Goal: Navigation & Orientation: Find specific page/section

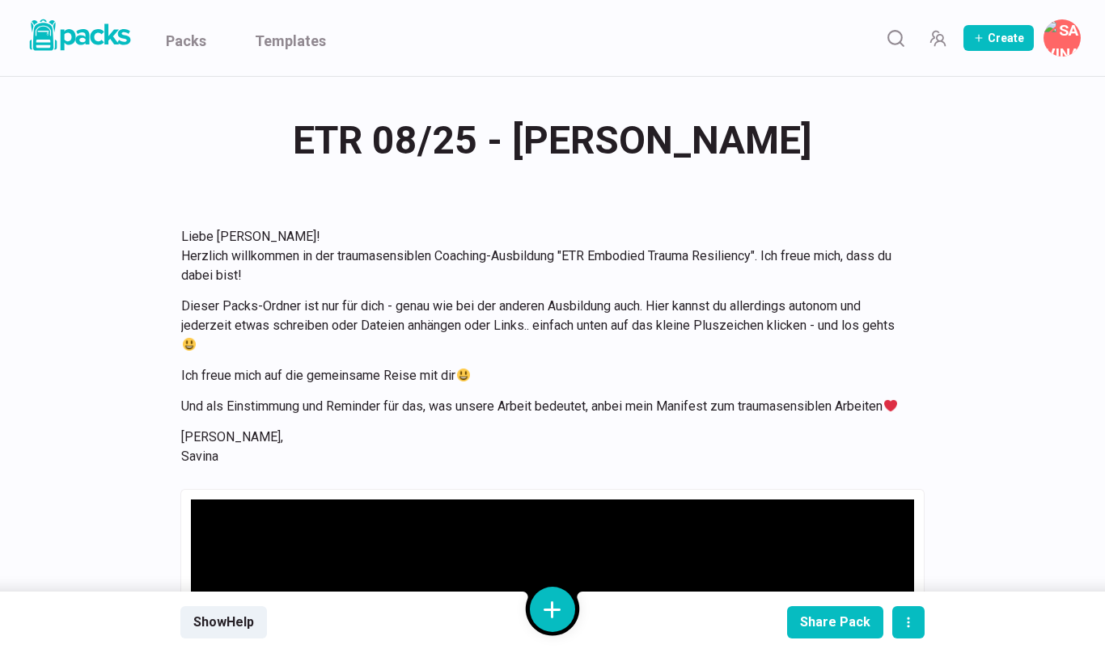
scroll to position [3071, 0]
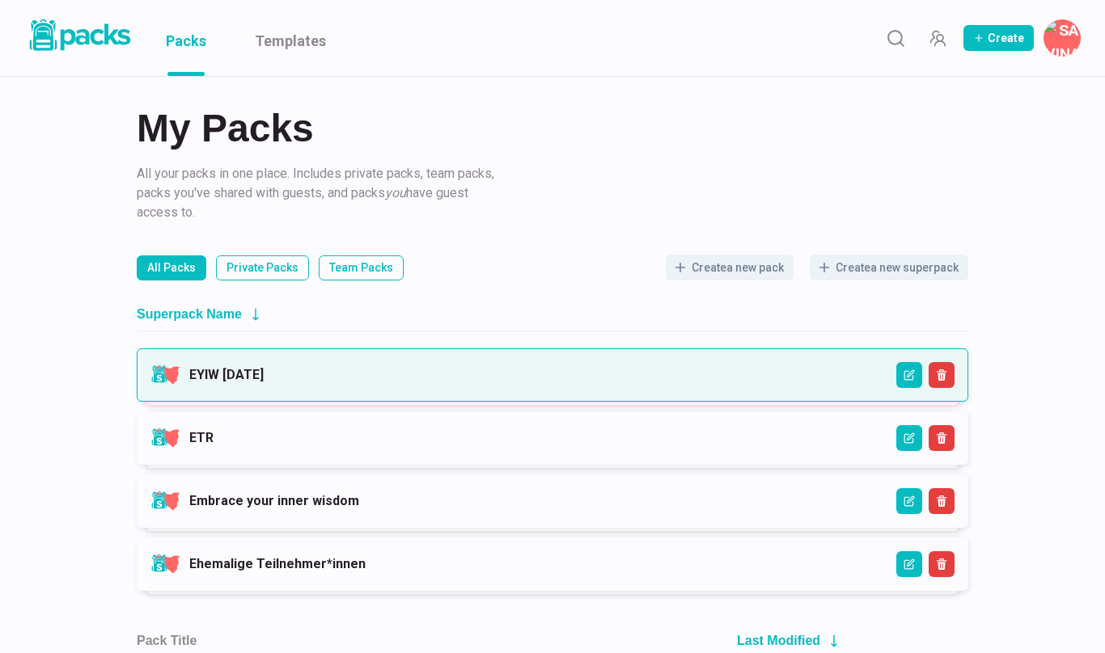
click at [264, 373] on link "EYIW [DATE]" at bounding box center [226, 374] width 74 height 15
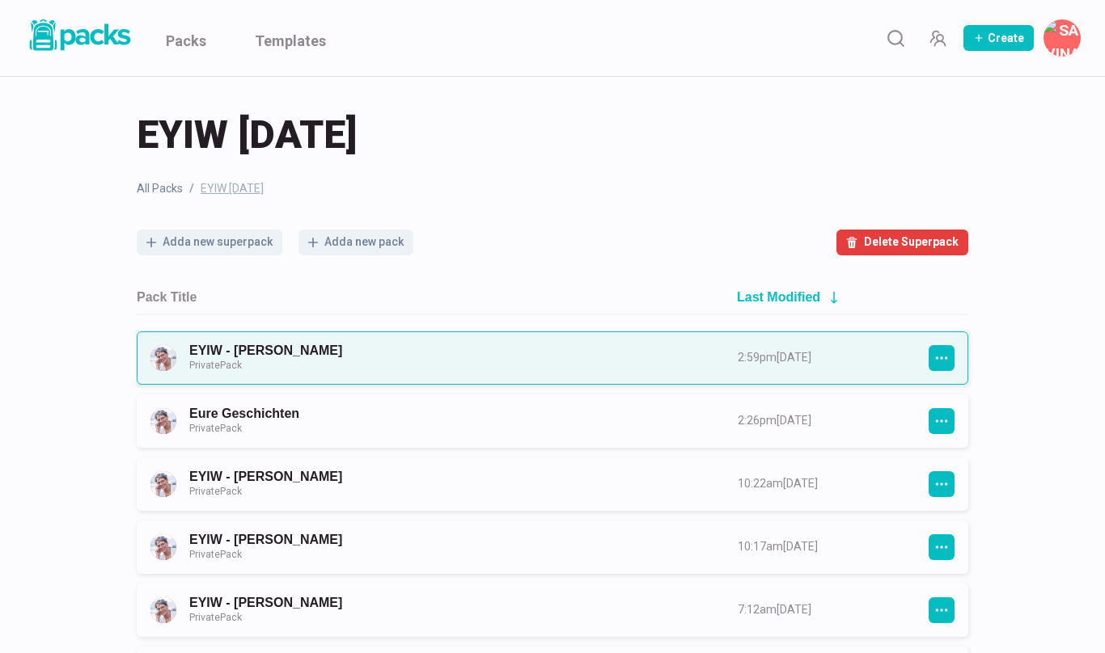
click at [316, 357] on link "EYIW - [PERSON_NAME] Private Pack" at bounding box center [448, 358] width 519 height 30
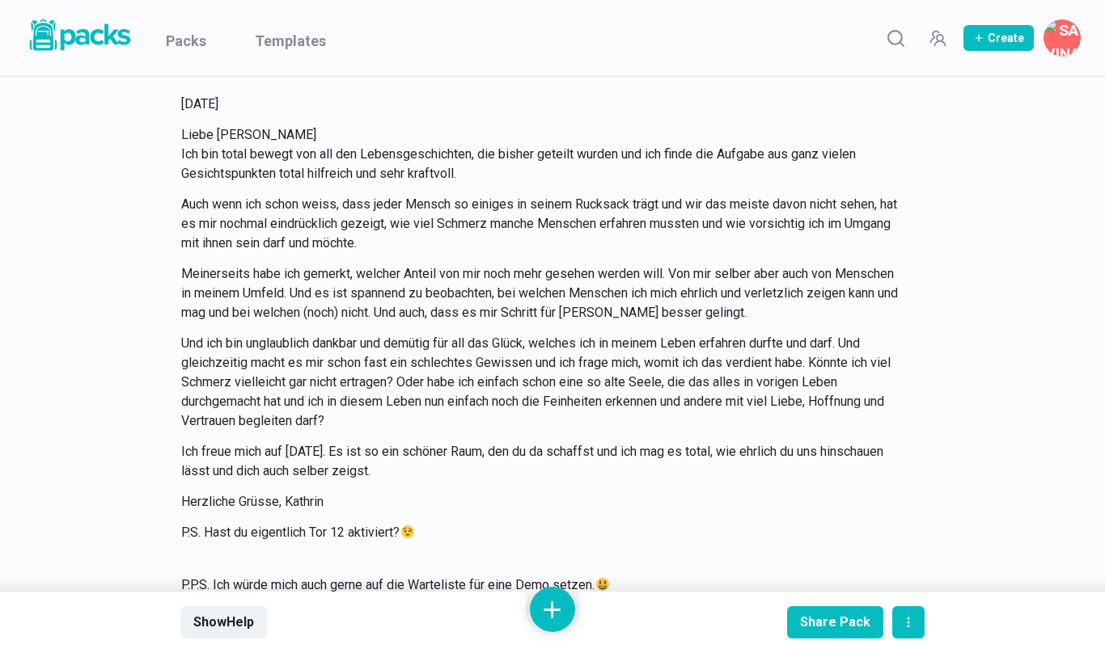
scroll to position [3789, 0]
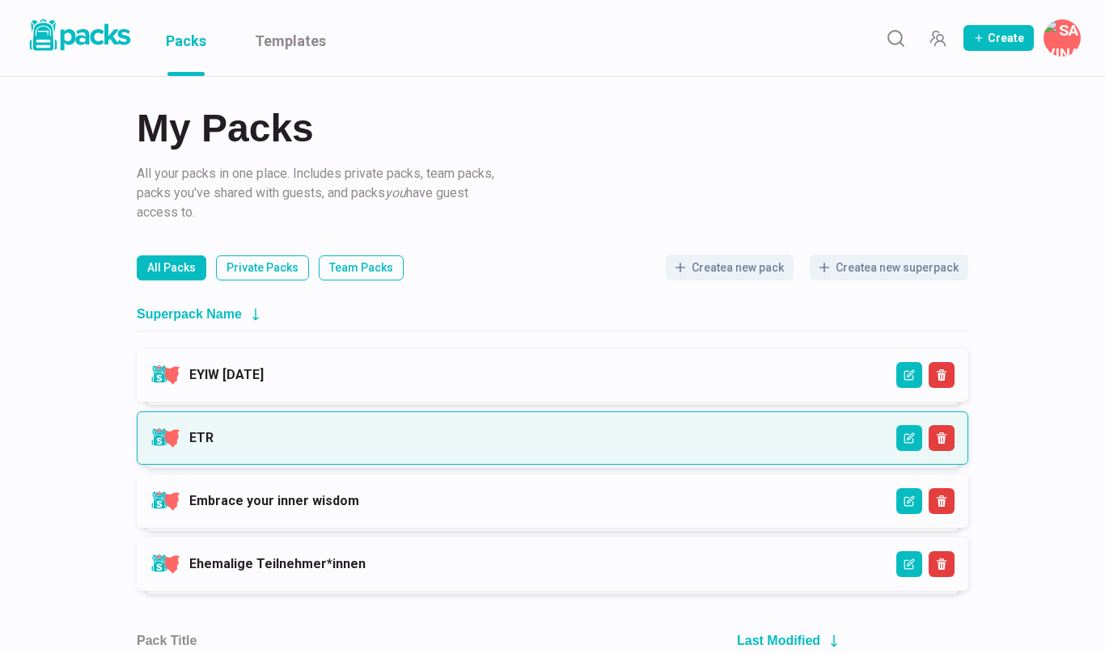
click at [211, 430] on link "ETR" at bounding box center [201, 437] width 24 height 15
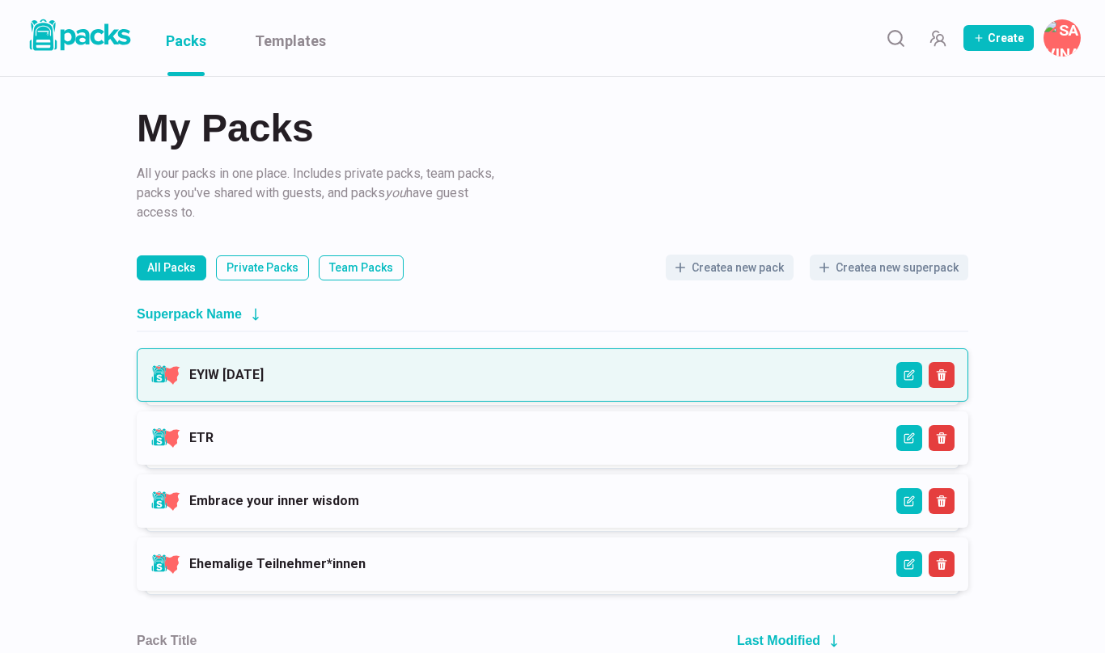
click at [244, 367] on link "EYIW [DATE]" at bounding box center [226, 374] width 74 height 15
